Goal: Transaction & Acquisition: Download file/media

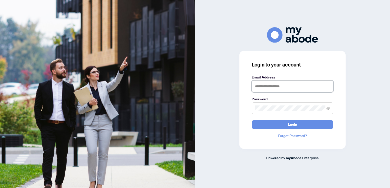
click at [265, 84] on input "text" at bounding box center [293, 87] width 82 height 12
type input "**********"
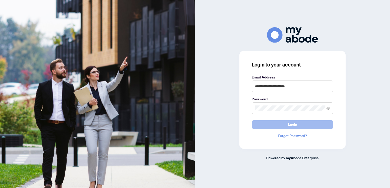
click at [291, 122] on span "Login" at bounding box center [292, 125] width 9 height 8
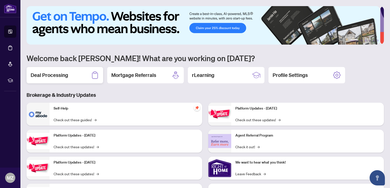
click at [65, 73] on h2 "Deal Processing" at bounding box center [50, 75] width 38 height 7
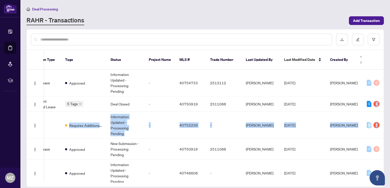
scroll to position [0, 143]
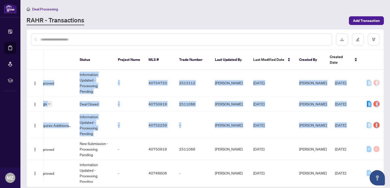
drag, startPoint x: 382, startPoint y: 114, endPoint x: 384, endPoint y: 103, distance: 10.8
click at [384, 103] on main "Deal Processing [PERSON_NAME] - Transactions Add Transaction Ticket Number Prop…" at bounding box center [204, 94] width 369 height 188
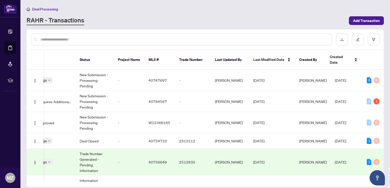
click at [96, 177] on div "Ticket Number Property Address Transaction Type Tags Status Project Name MLS # …" at bounding box center [205, 118] width 357 height 137
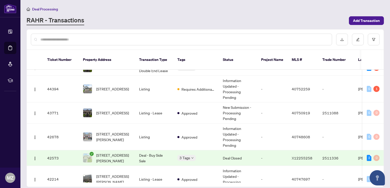
scroll to position [237, 0]
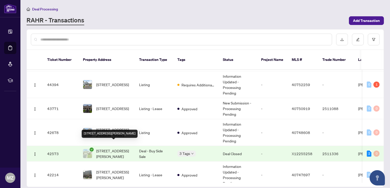
click at [109, 148] on span "[STREET_ADDRESS][PERSON_NAME]" at bounding box center [113, 153] width 35 height 11
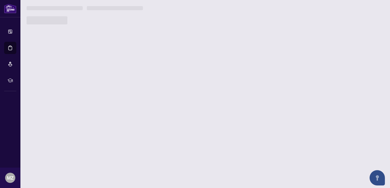
click at [109, 141] on main "Deal Processing [PERSON_NAME] - Transactions Add Transaction Ticket Number Prop…" at bounding box center [204, 94] width 369 height 188
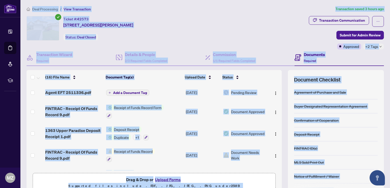
click at [199, 16] on div "Ticket #: 42573 [STREET_ADDRESS][PERSON_NAME] Status: Deal Closed" at bounding box center [167, 28] width 280 height 24
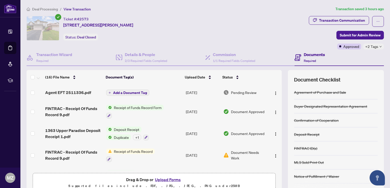
click at [199, 16] on div "Ticket #: 42573 [STREET_ADDRESS][PERSON_NAME] Status: Deal Closed" at bounding box center [167, 28] width 280 height 24
click at [73, 91] on span "Agent EFT 2511336.pdf" at bounding box center [68, 93] width 46 height 6
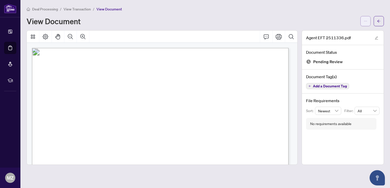
click at [364, 19] on icon "ellipsis" at bounding box center [366, 21] width 4 height 4
click at [343, 33] on span "Download" at bounding box center [347, 32] width 39 height 6
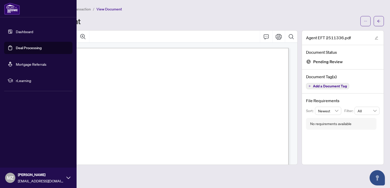
click at [18, 33] on link "Dashboard" at bounding box center [24, 31] width 17 height 5
